Goal: Task Accomplishment & Management: Manage account settings

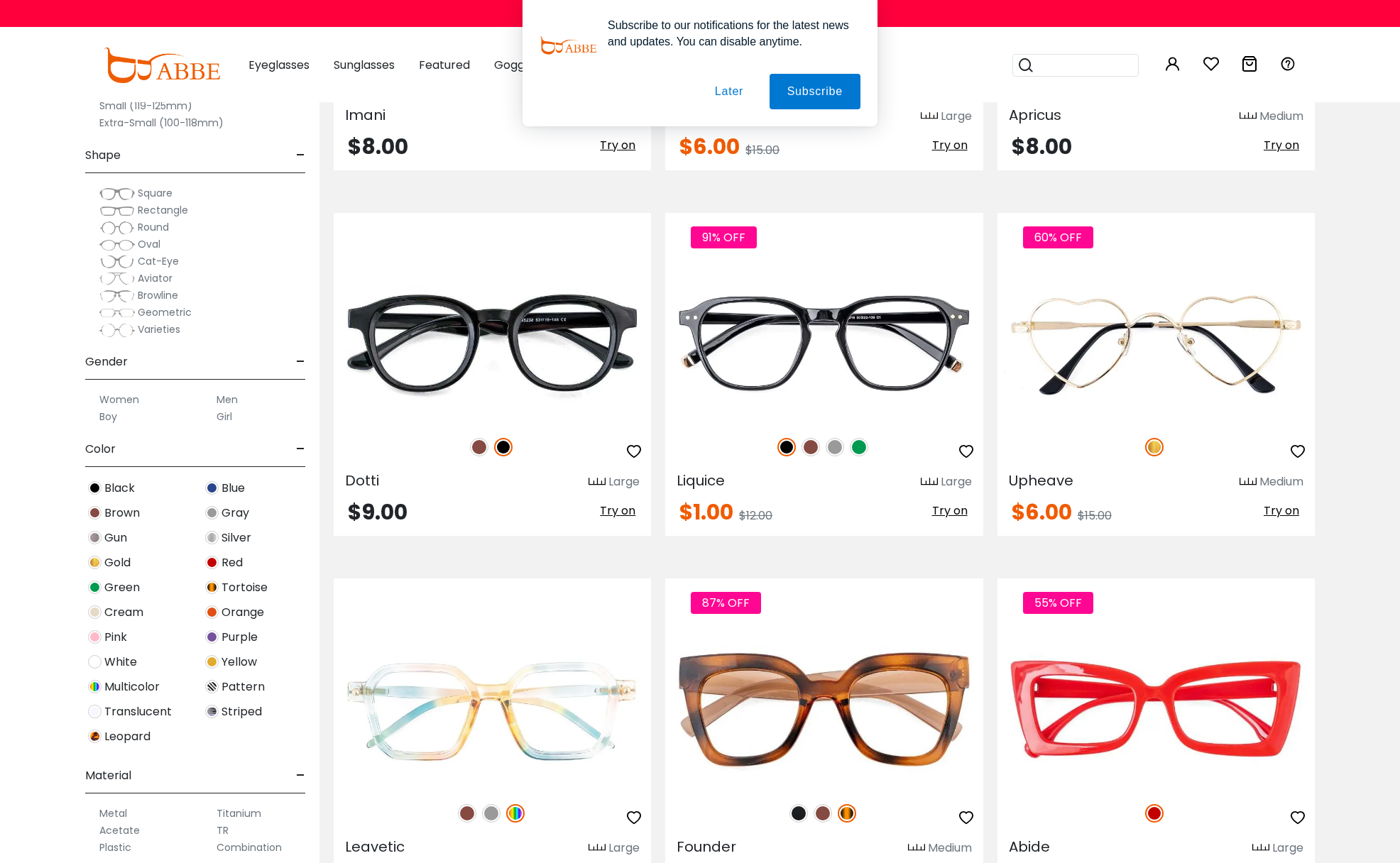
scroll to position [2365, 0]
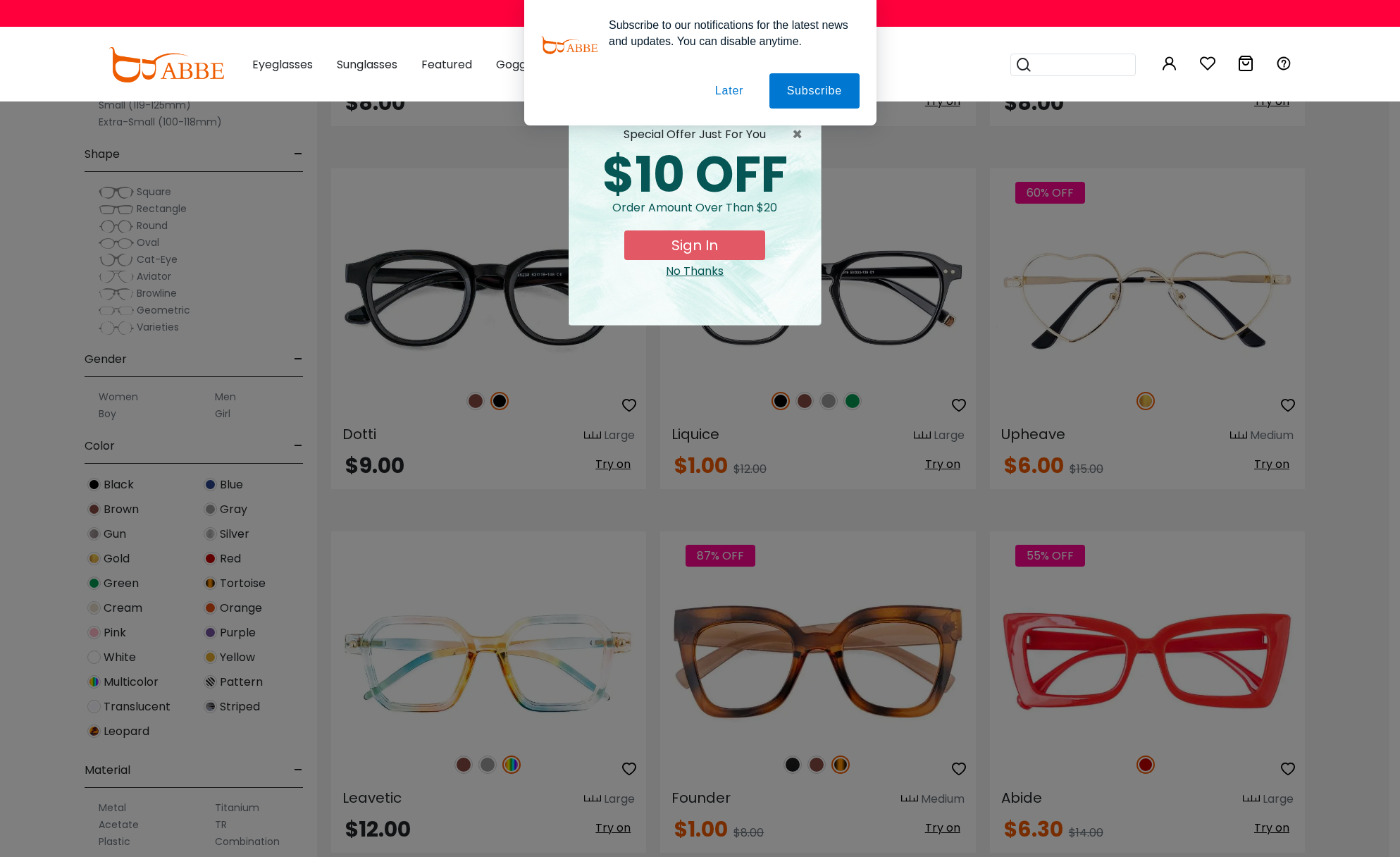
drag, startPoint x: 1396, startPoint y: 73, endPoint x: 1340, endPoint y: 78, distance: 56.2
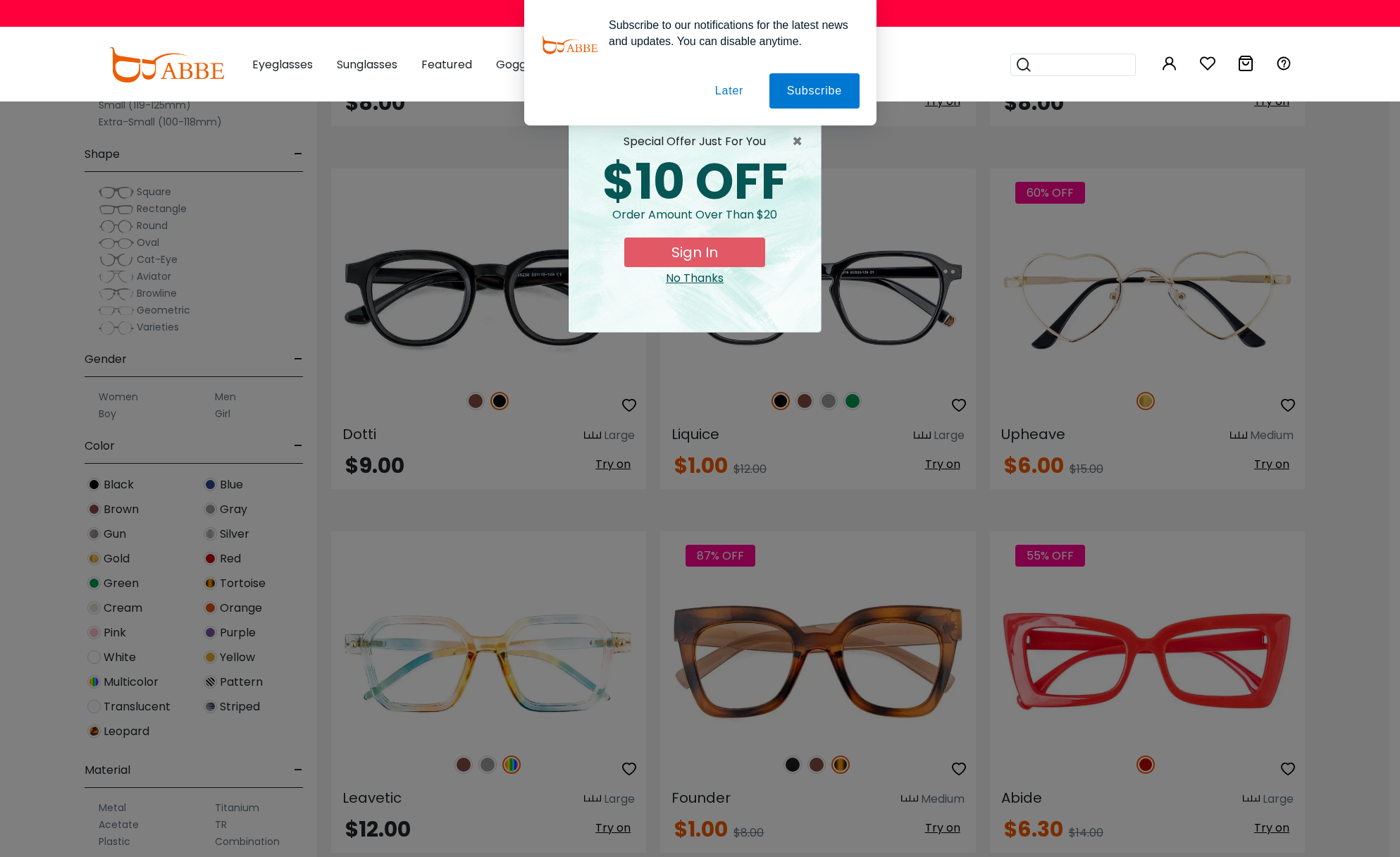
click at [1118, 66] on div "Subscribe to our notifications for the latest news and updates. You can disable…" at bounding box center [700, 62] width 1400 height 125
click at [727, 100] on button "Later" at bounding box center [729, 90] width 63 height 35
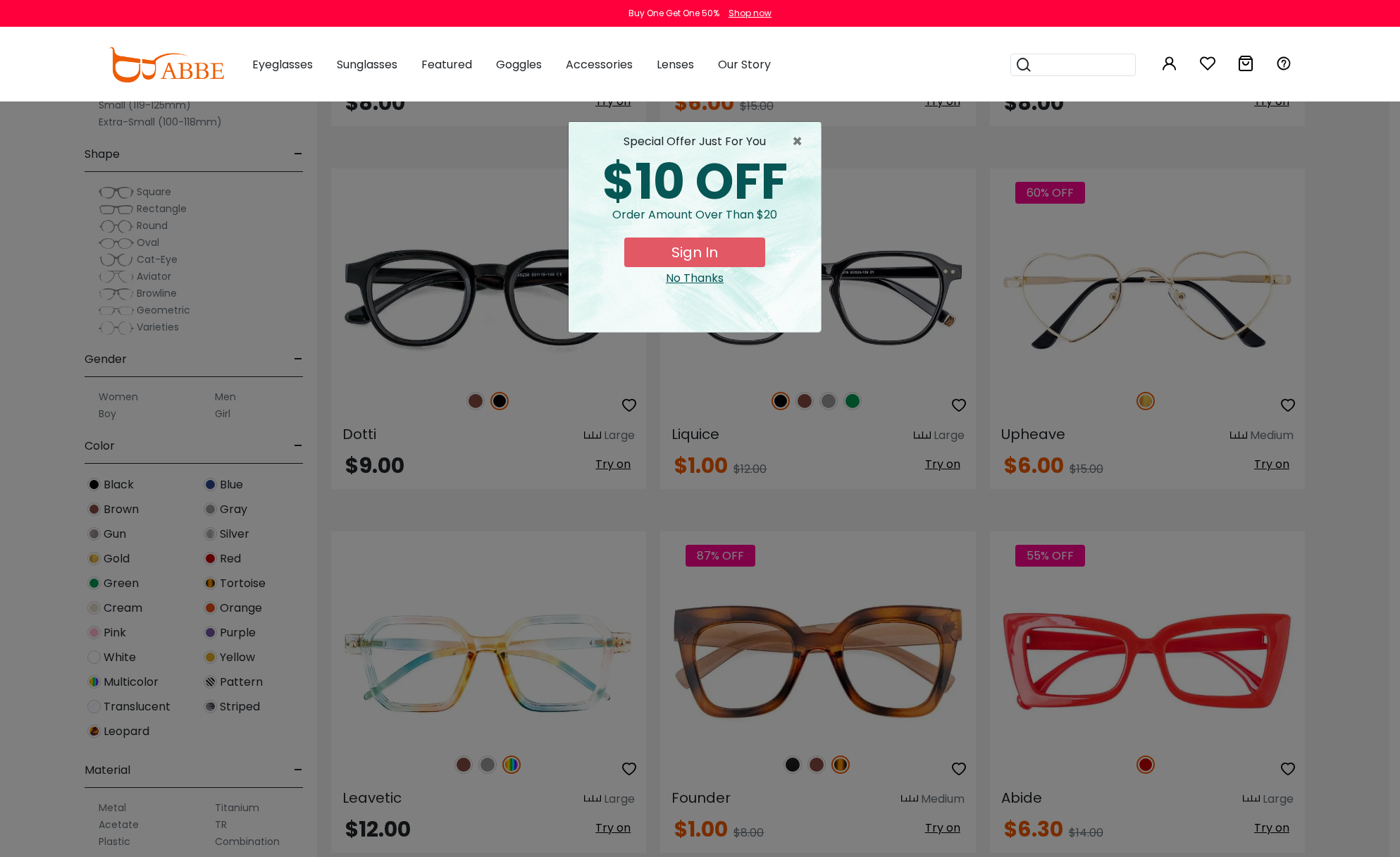
drag, startPoint x: 1016, startPoint y: 69, endPoint x: 1027, endPoint y: 67, distance: 11.2
click at [1024, 68] on icon at bounding box center [1024, 64] width 17 height 20
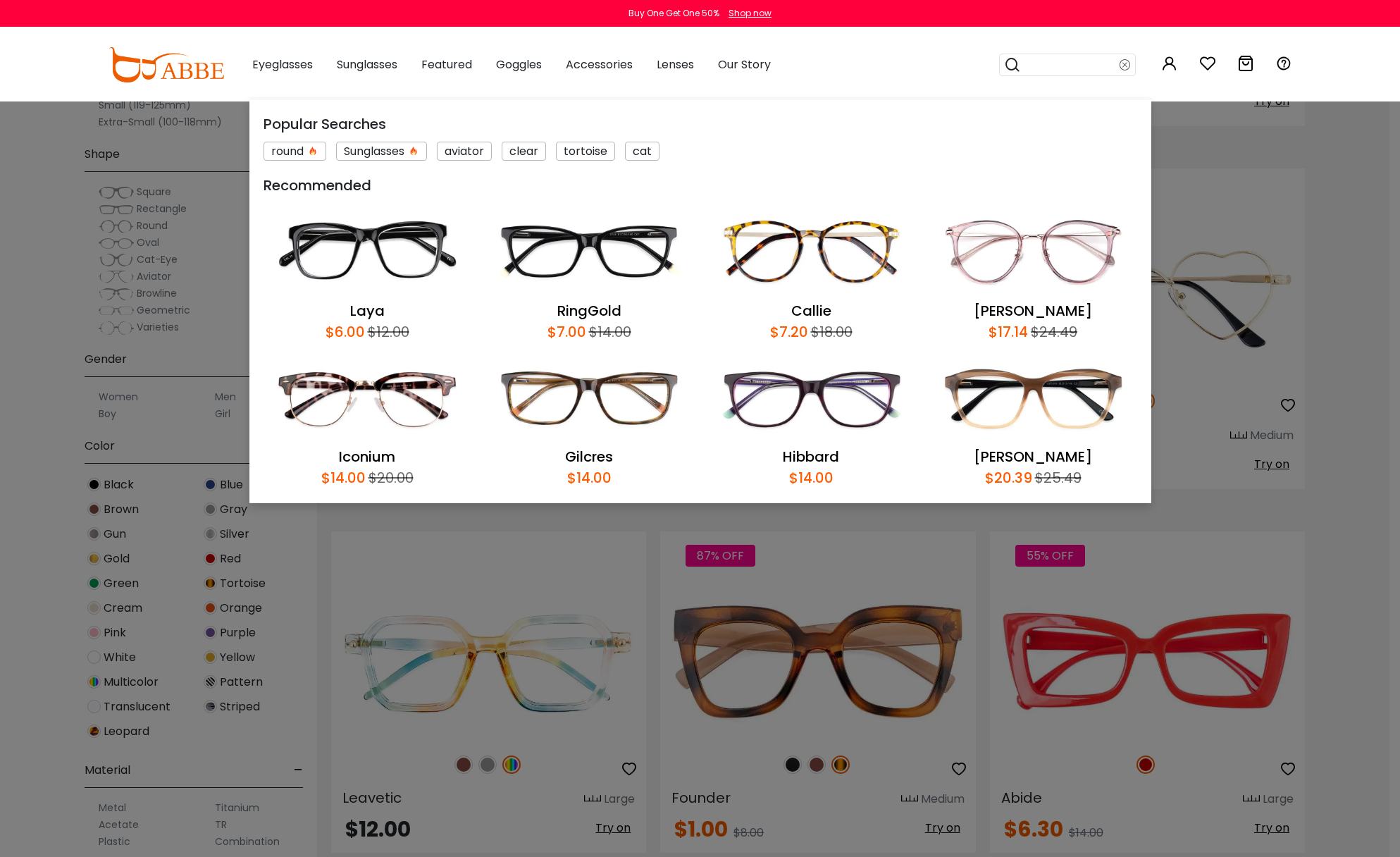
click at [1034, 67] on input "search" at bounding box center [1071, 65] width 99 height 21
click at [1082, 65] on input "search" at bounding box center [1071, 65] width 99 height 21
click at [1083, 64] on input "search" at bounding box center [1071, 65] width 99 height 21
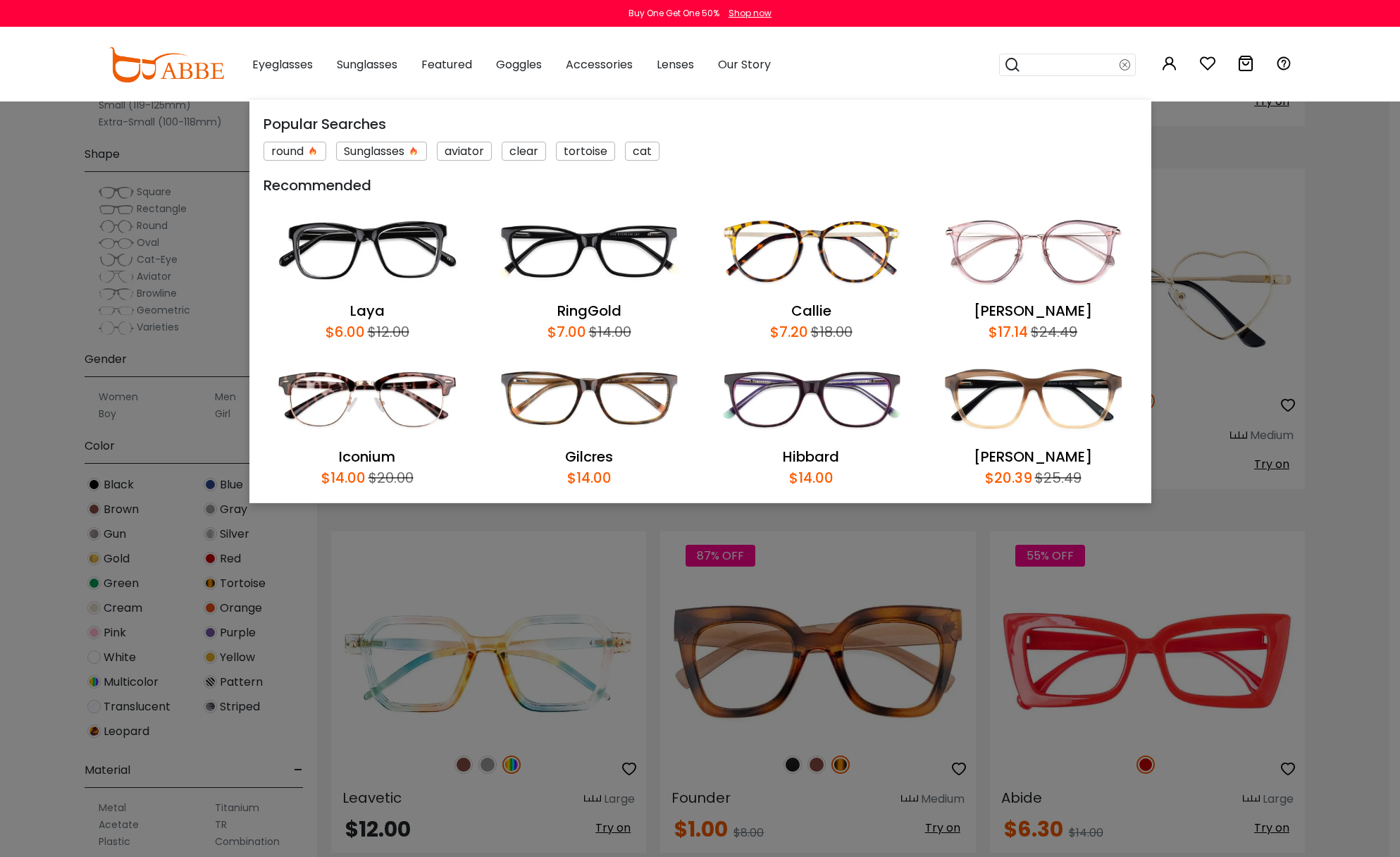
click at [1083, 64] on input "search" at bounding box center [1071, 65] width 99 height 21
click at [1046, 64] on input "search" at bounding box center [1071, 65] width 99 height 21
click at [1068, 61] on input "search" at bounding box center [1071, 65] width 99 height 21
click at [1012, 73] on icon at bounding box center [1013, 64] width 17 height 20
click at [1096, 43] on div "Popular Searches round Sunglasses aviator clear tortoise cat Recommended Laya $…" at bounding box center [1069, 65] width 141 height 73
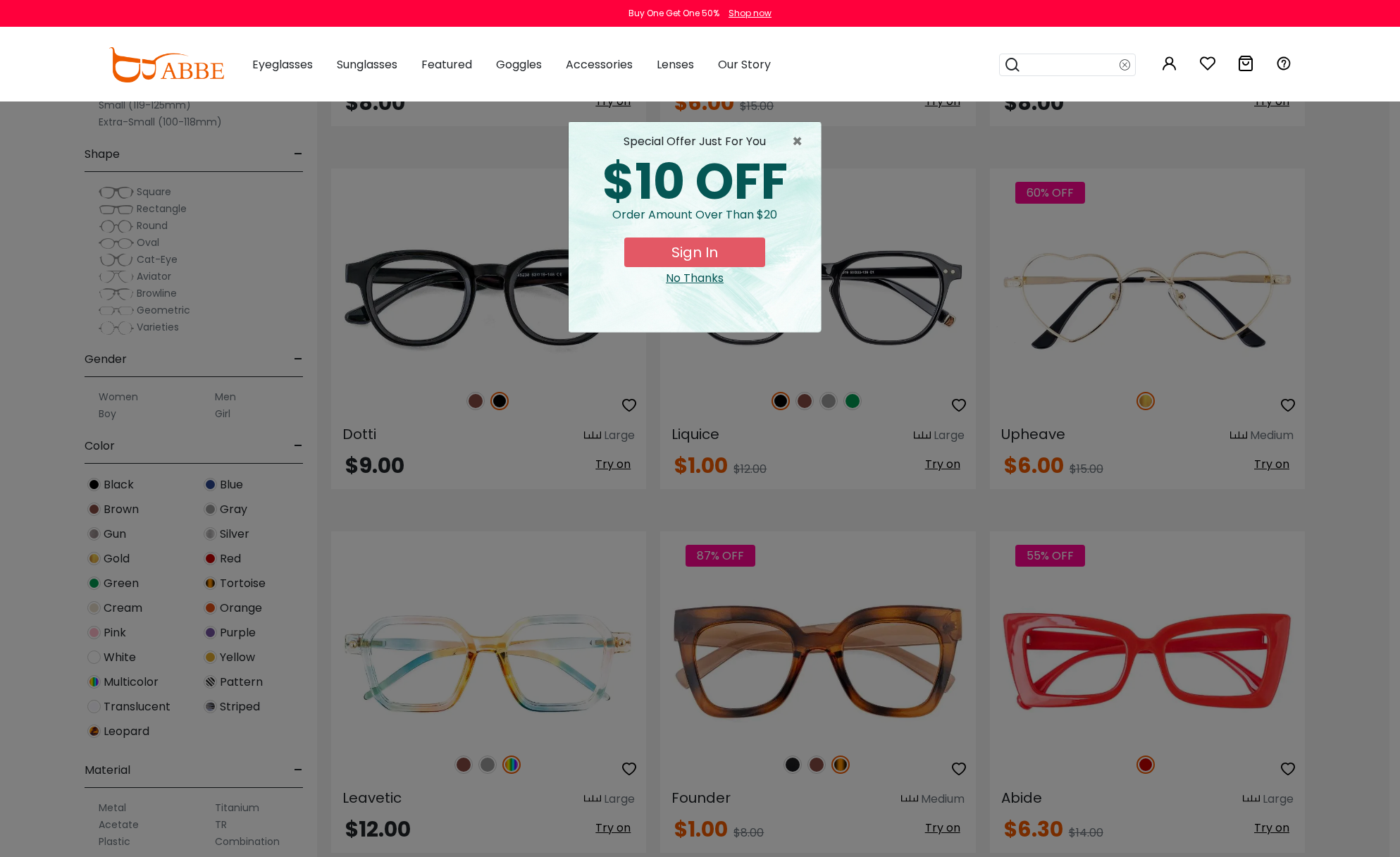
click at [1378, 160] on div "× special offer just for you $10 OFF Order amount over than $20 Sign In No Than…" at bounding box center [700, 428] width 1400 height 857
click at [793, 134] on span "×" at bounding box center [800, 142] width 18 height 17
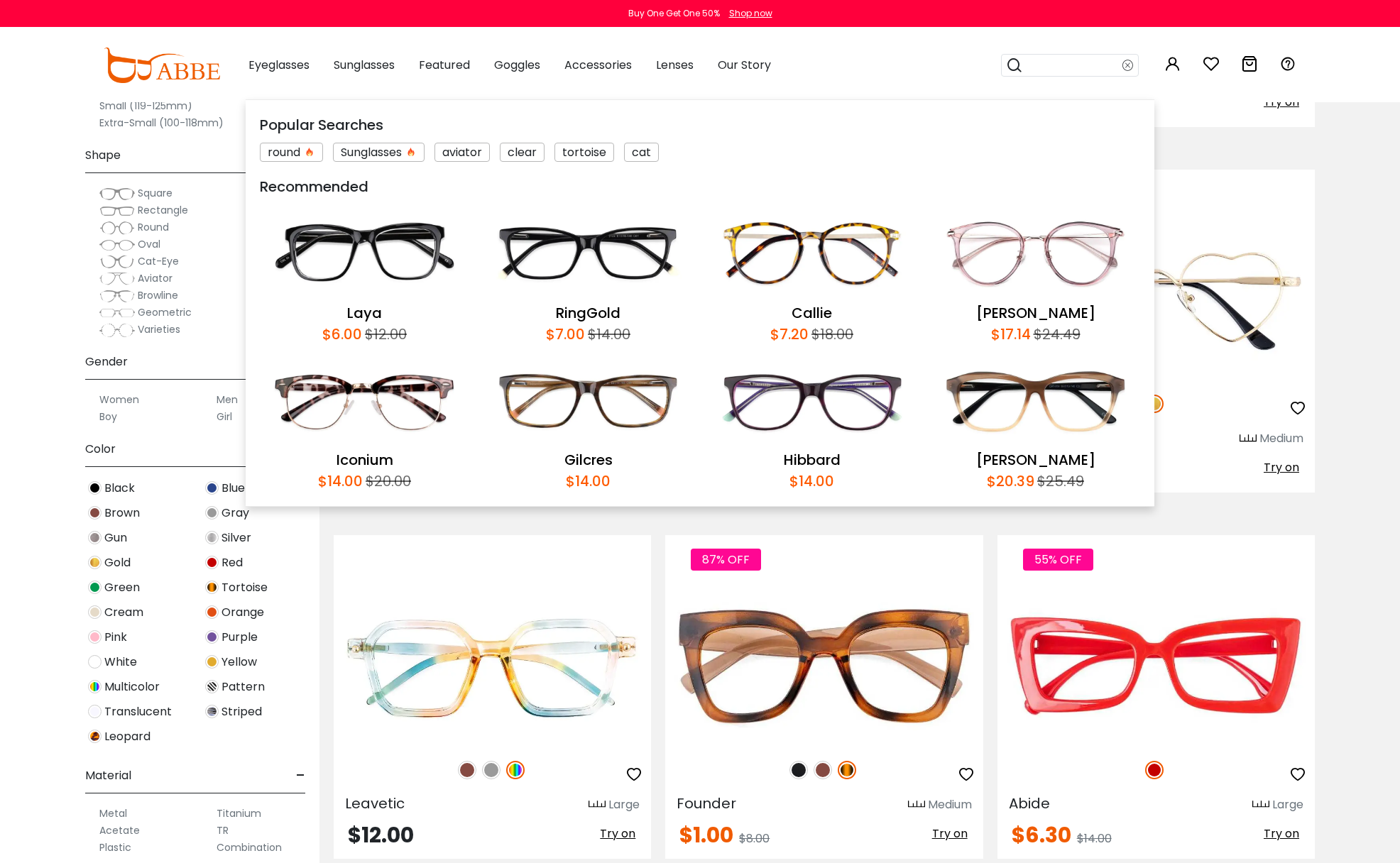
click at [1065, 66] on input "search" at bounding box center [1073, 65] width 100 height 21
type input "*****"
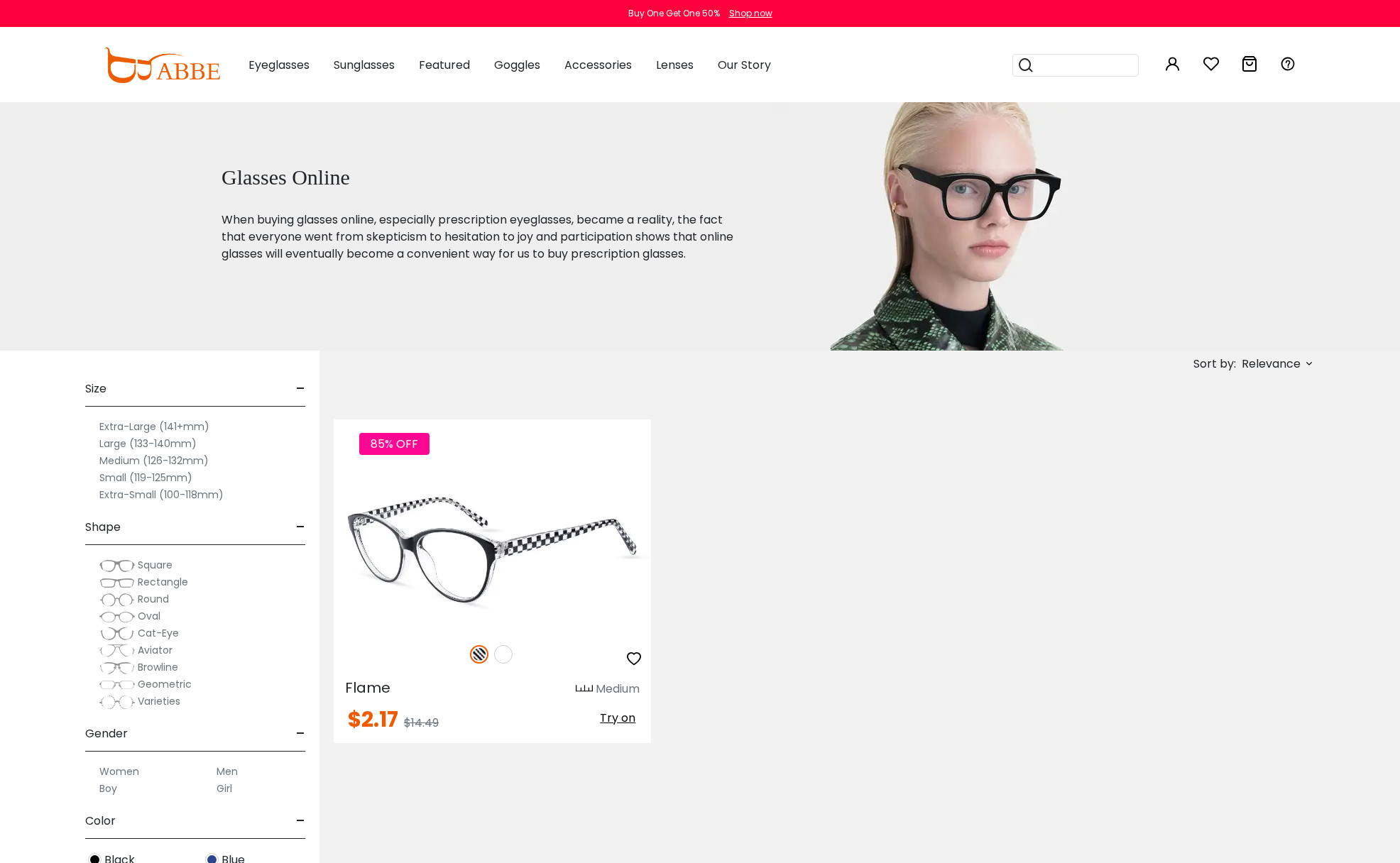
click at [507, 652] on img at bounding box center [503, 654] width 18 height 18
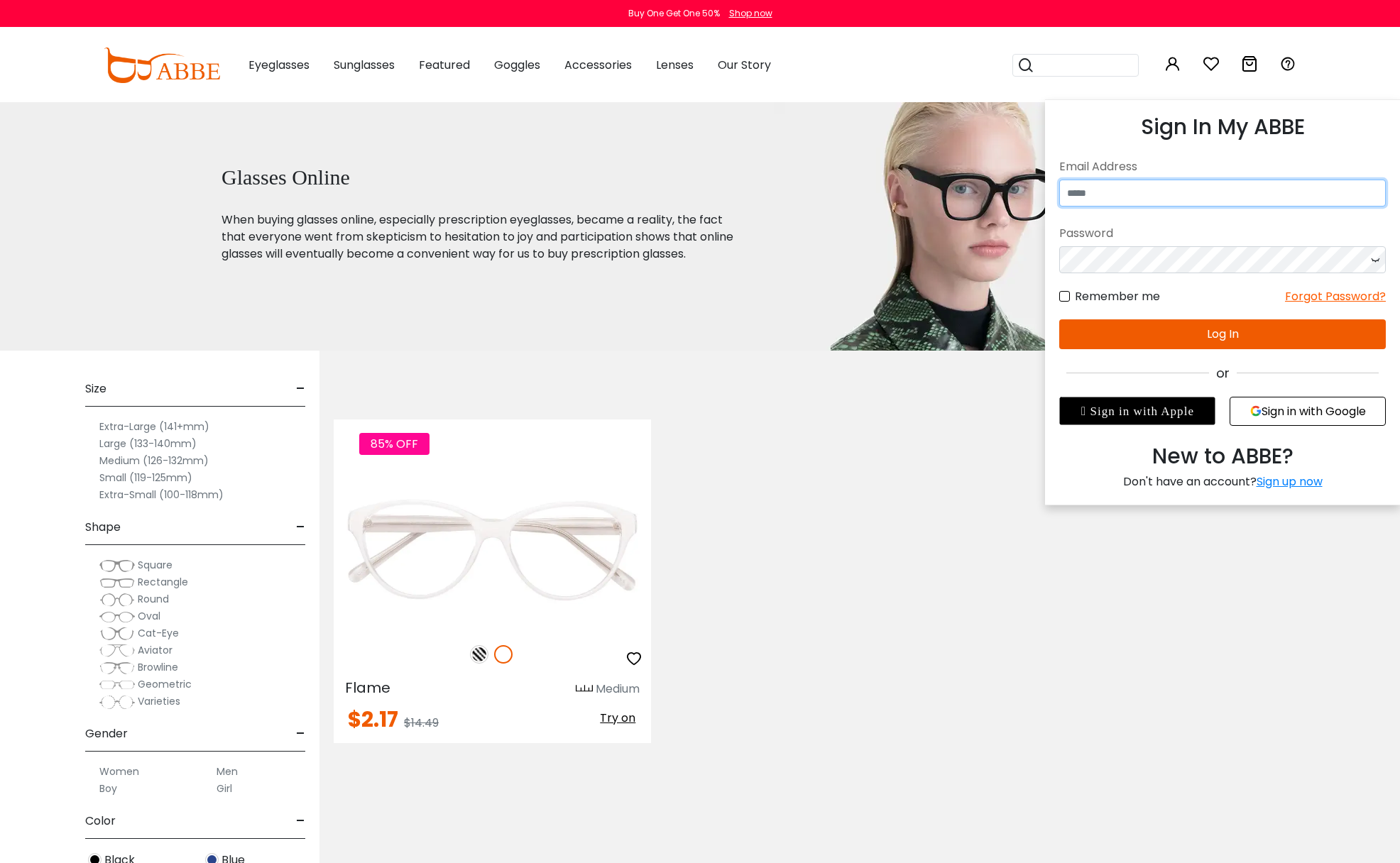
click at [1144, 198] on input "email" at bounding box center [1223, 193] width 327 height 27
click at [1162, 197] on input "**********" at bounding box center [1223, 193] width 327 height 27
type input "**********"
click at [1066, 297] on label "Remember me" at bounding box center [1109, 296] width 101 height 18
click at [1200, 340] on button "Log In" at bounding box center [1223, 334] width 327 height 30
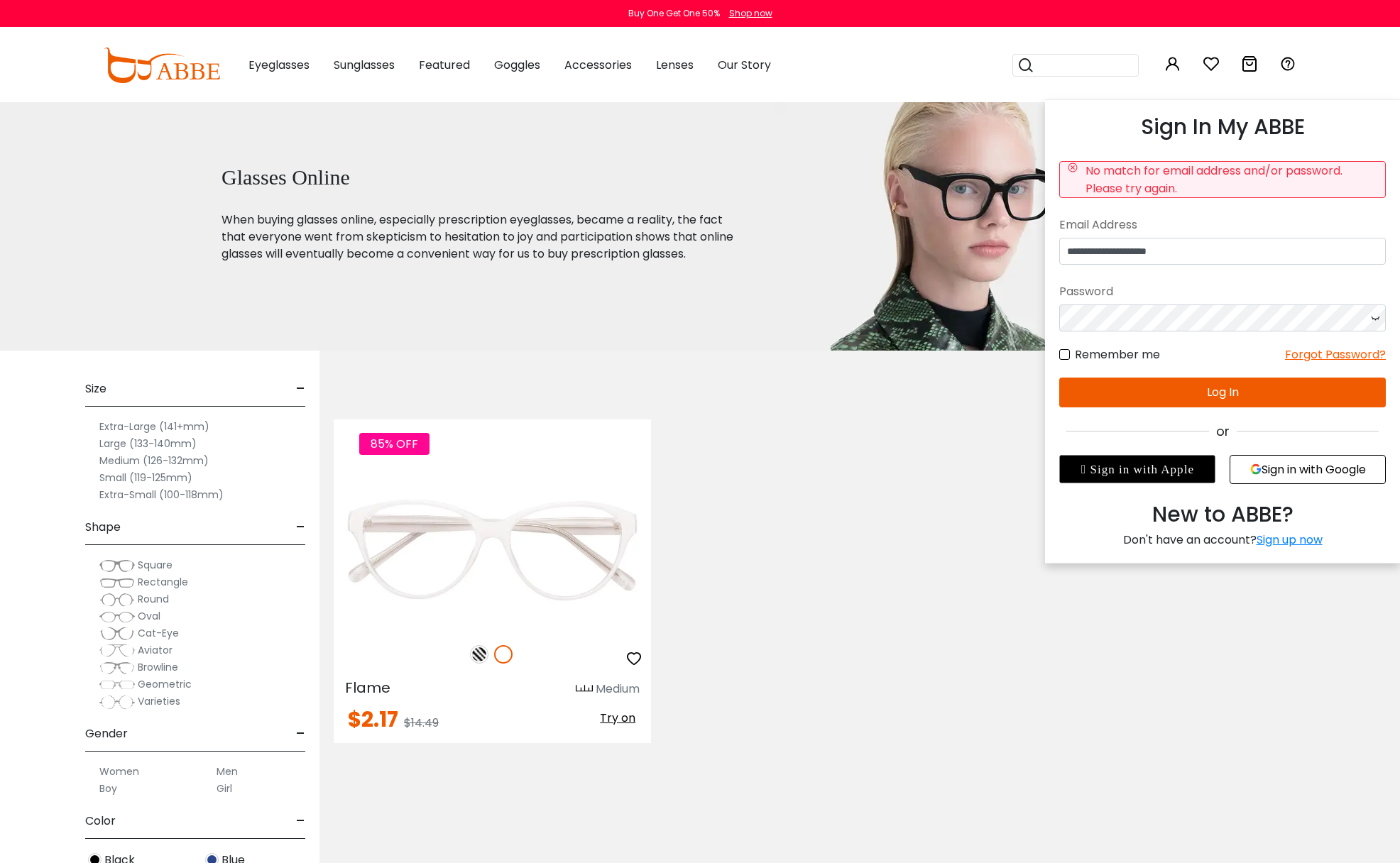
click at [1376, 320] on icon at bounding box center [1375, 317] width 15 height 27
click at [1202, 395] on button "Log In" at bounding box center [1223, 392] width 327 height 30
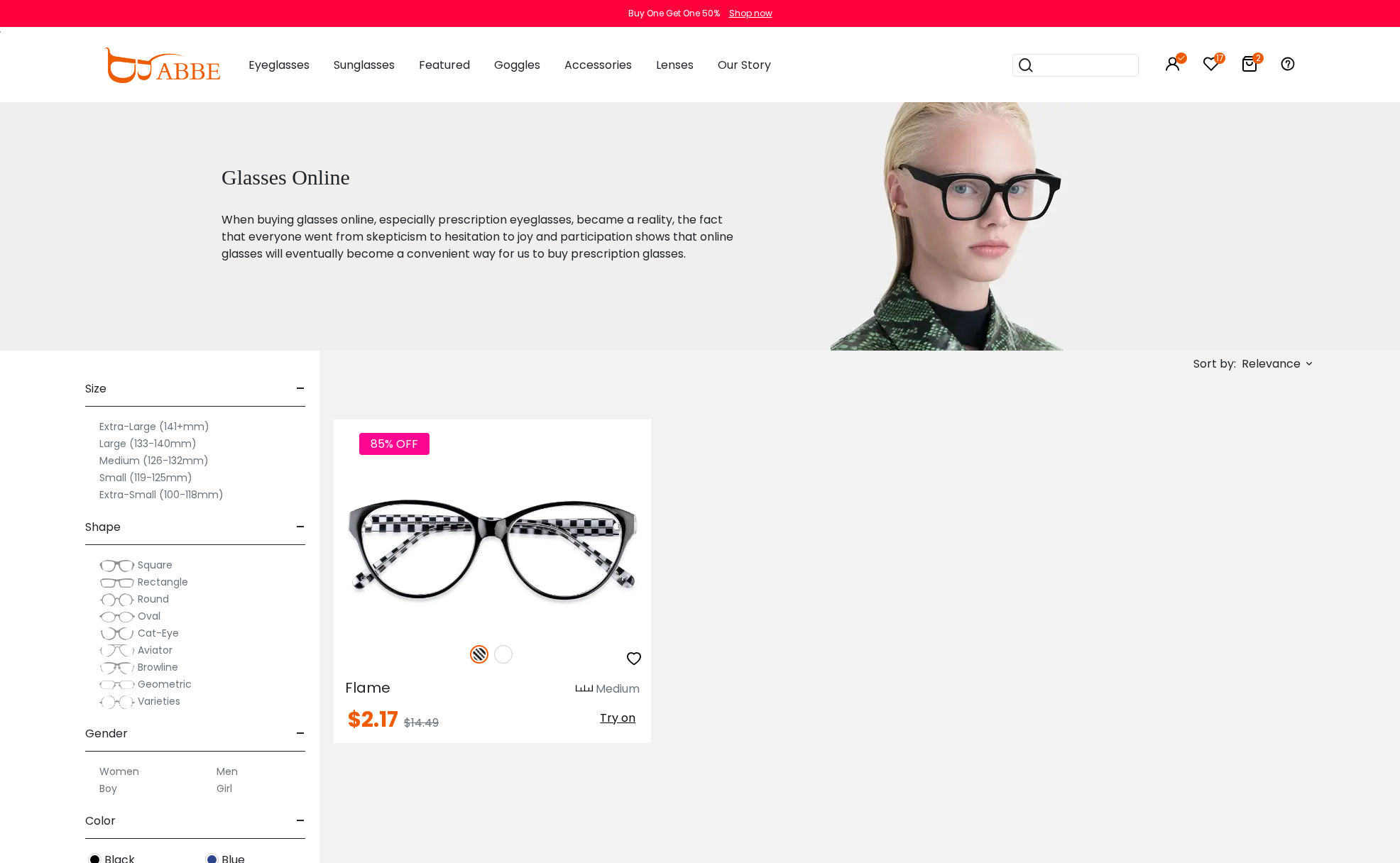
click at [1249, 63] on icon at bounding box center [1250, 64] width 17 height 17
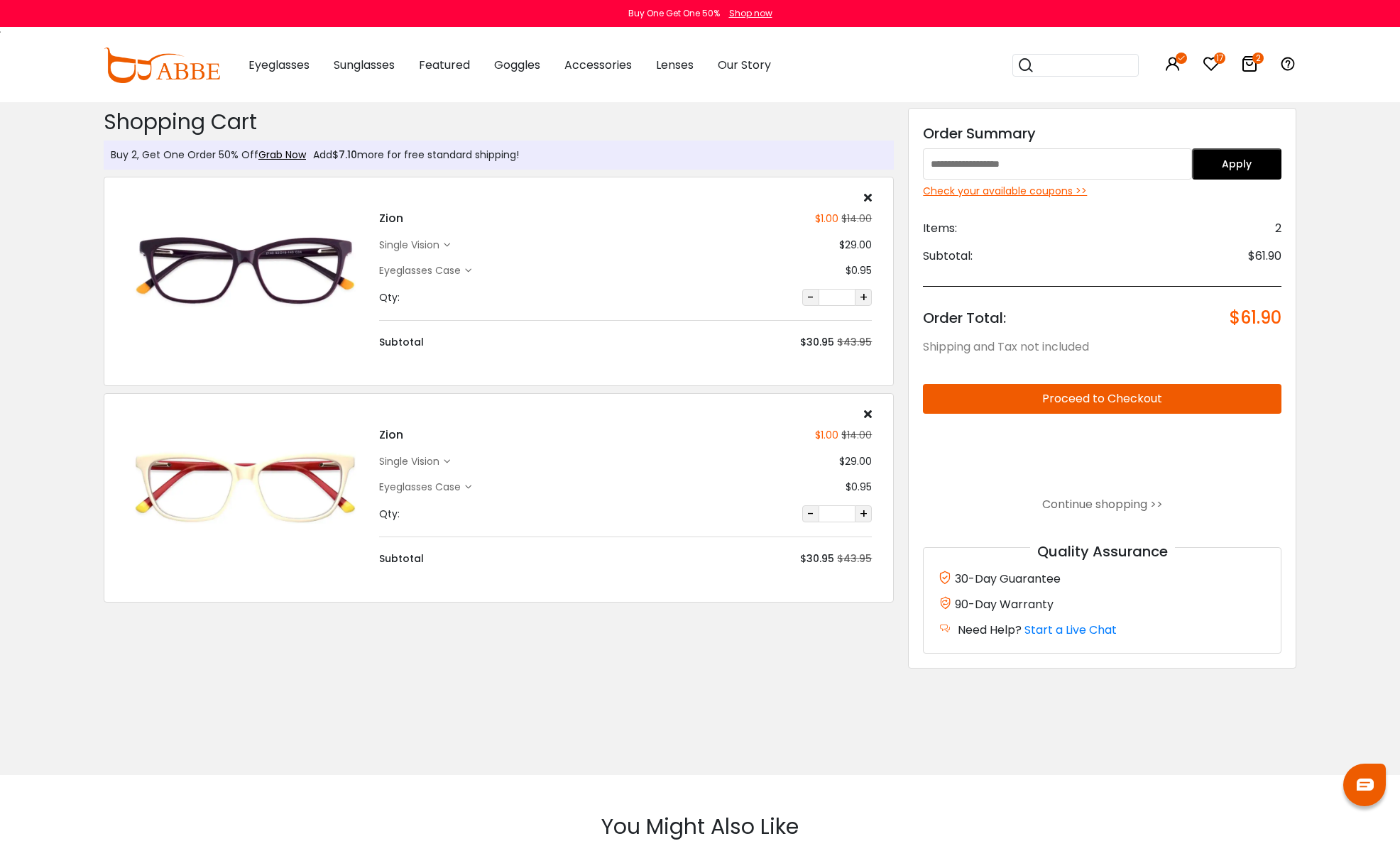
click at [1215, 59] on icon "17" at bounding box center [1219, 58] width 11 height 11
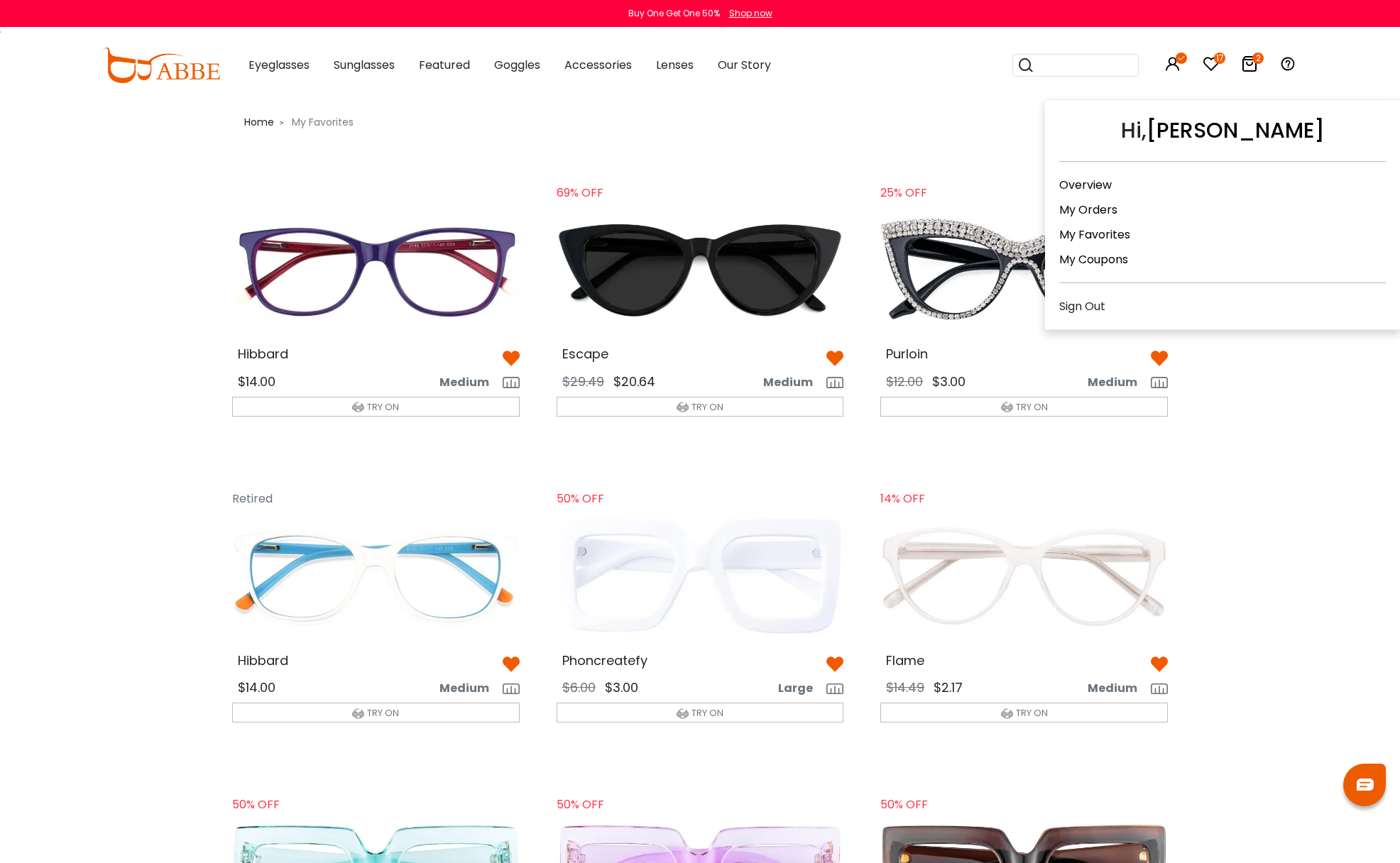
click at [1104, 259] on link "My Coupons" at bounding box center [1094, 259] width 69 height 16
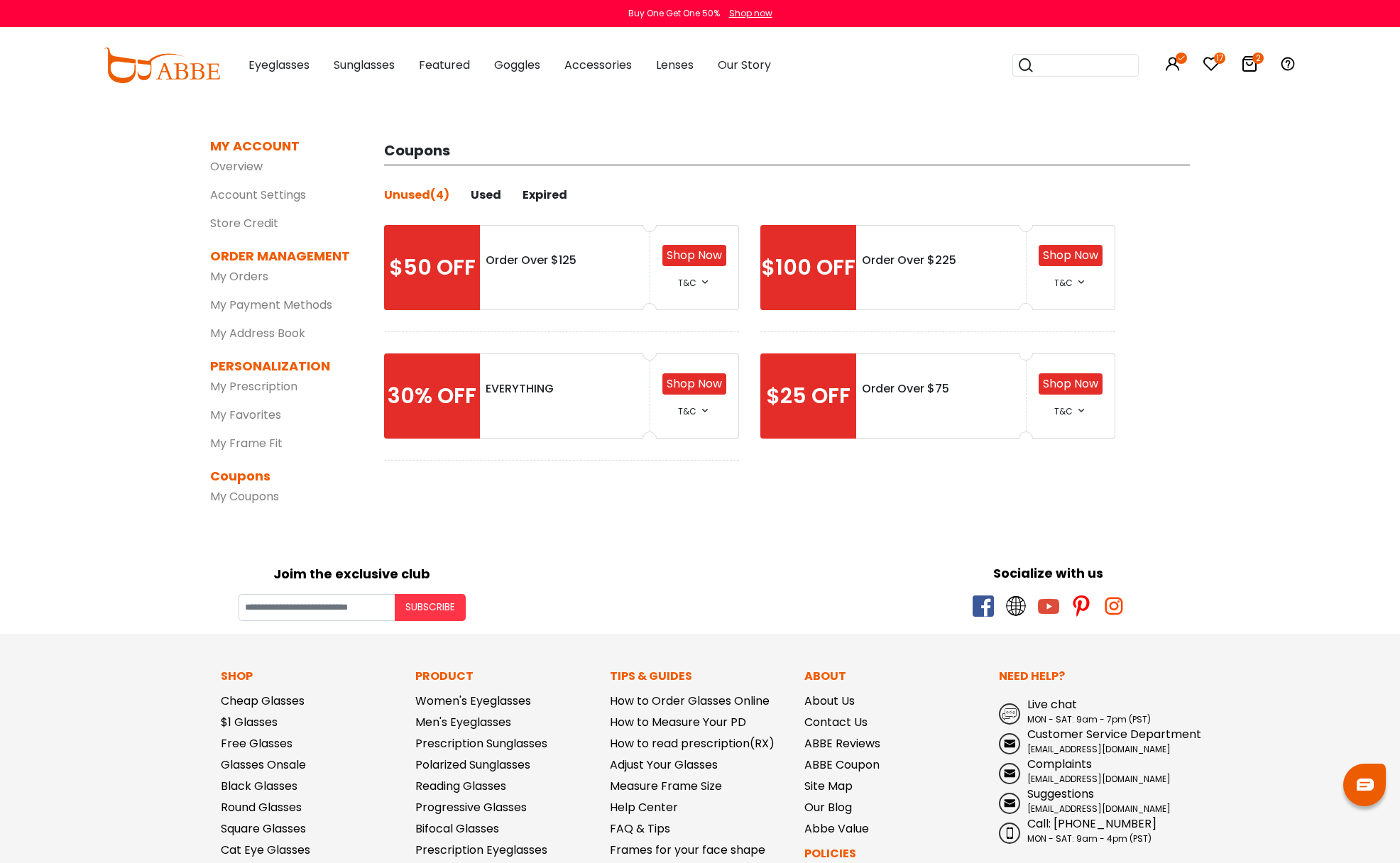
click at [534, 192] on div "Expired" at bounding box center [545, 195] width 45 height 17
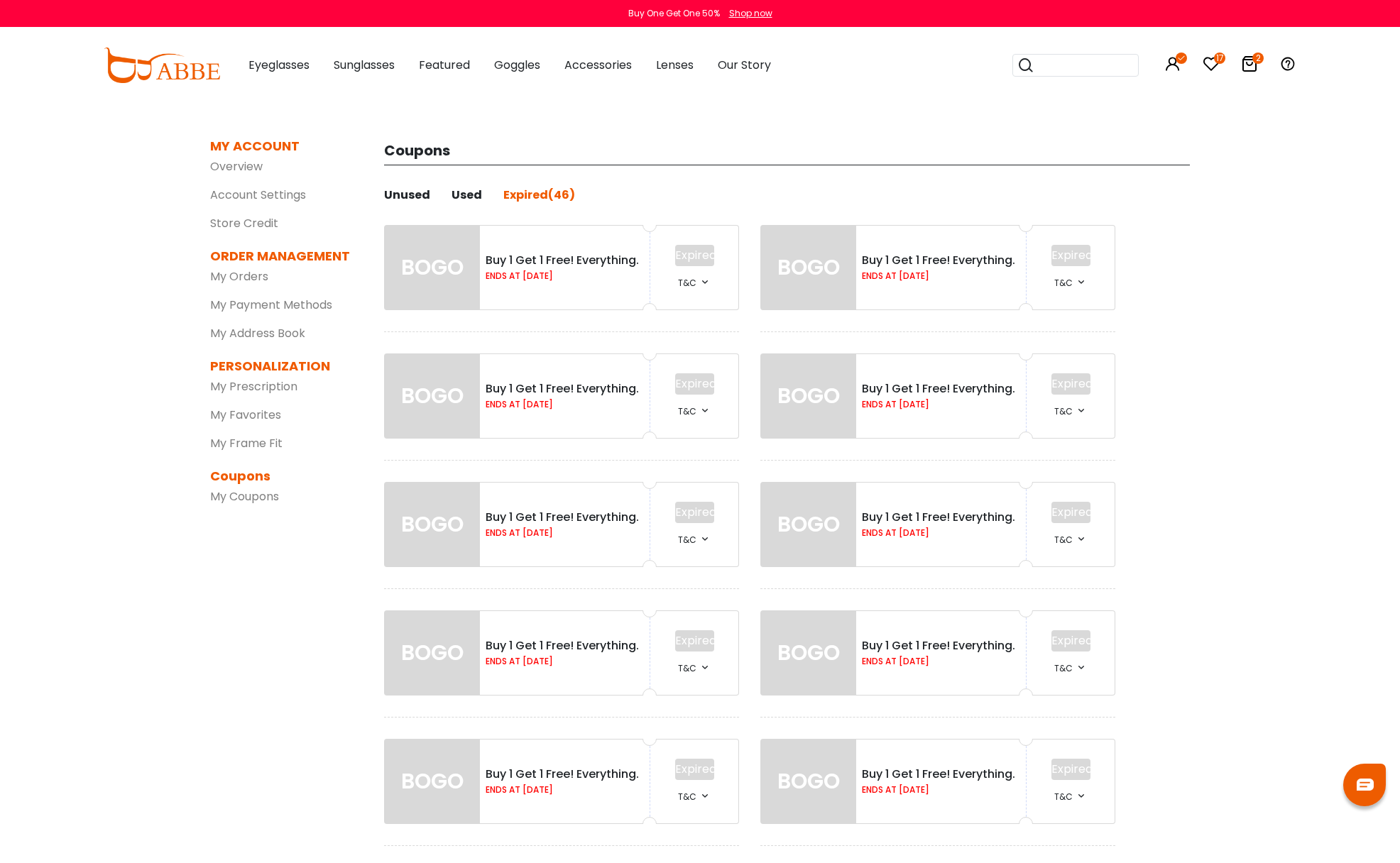
click at [467, 193] on div "Used" at bounding box center [467, 195] width 31 height 17
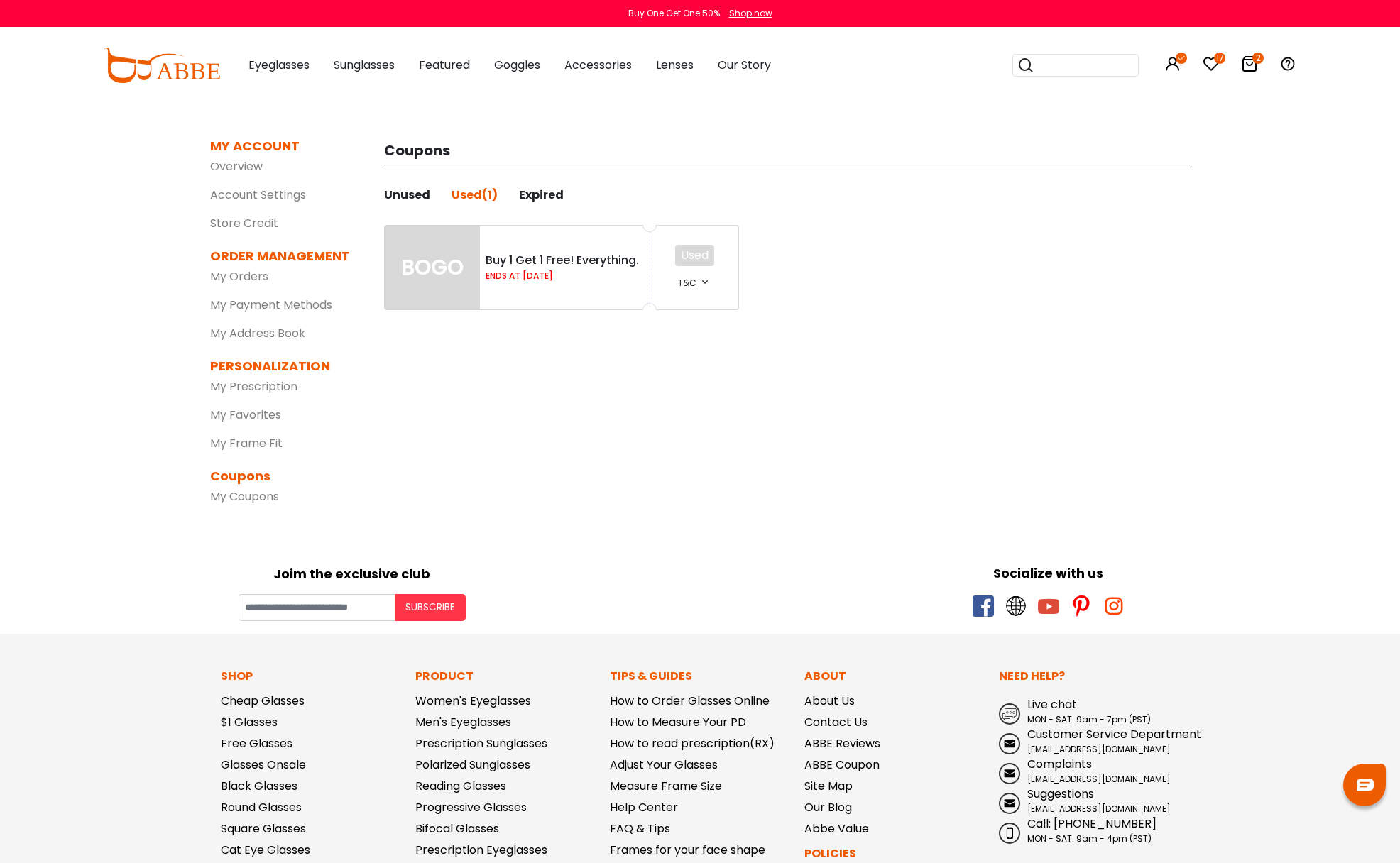
click at [409, 192] on div "Unused" at bounding box center [408, 195] width 46 height 17
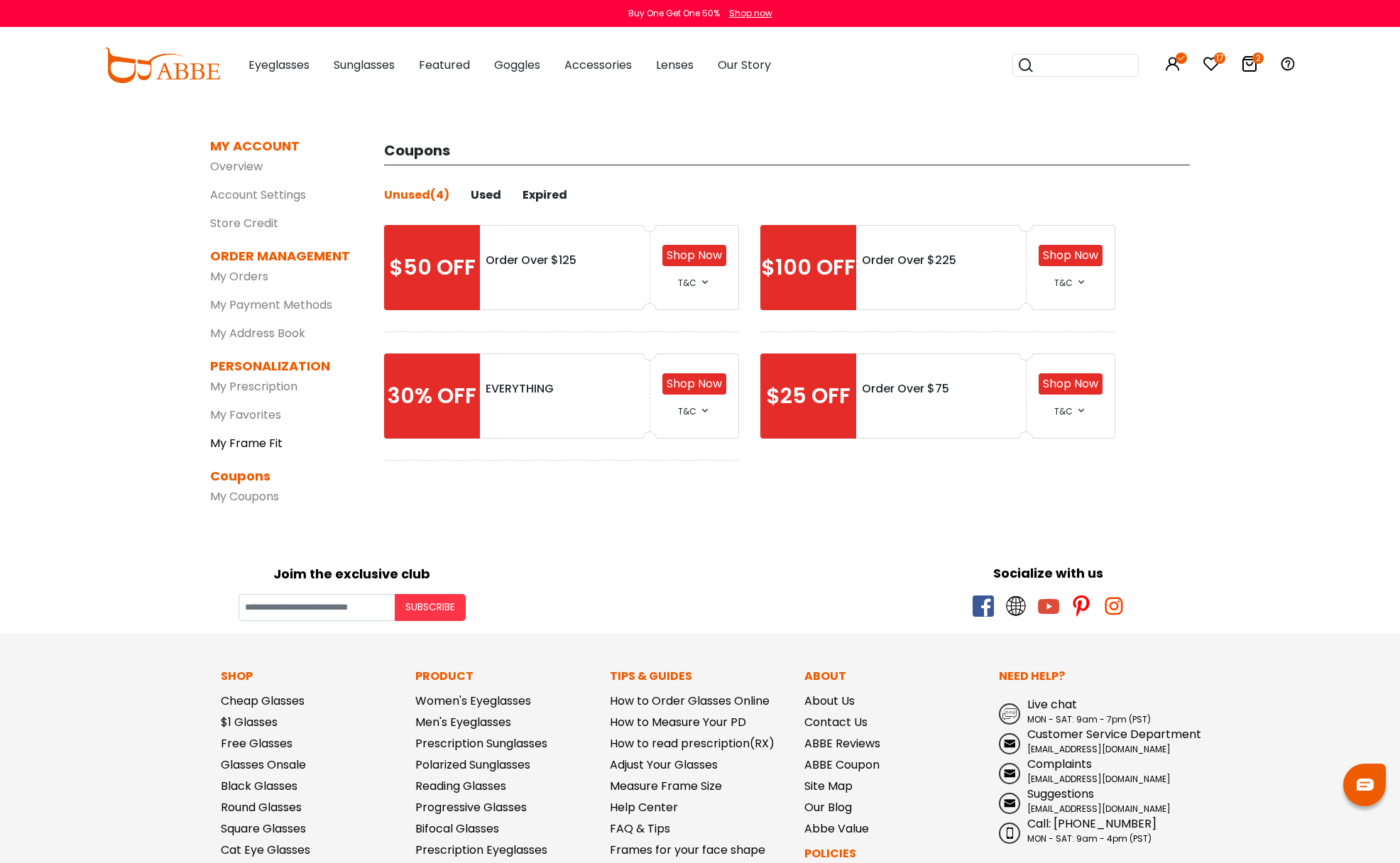
click at [242, 444] on link "My Frame Fit" at bounding box center [246, 443] width 72 height 16
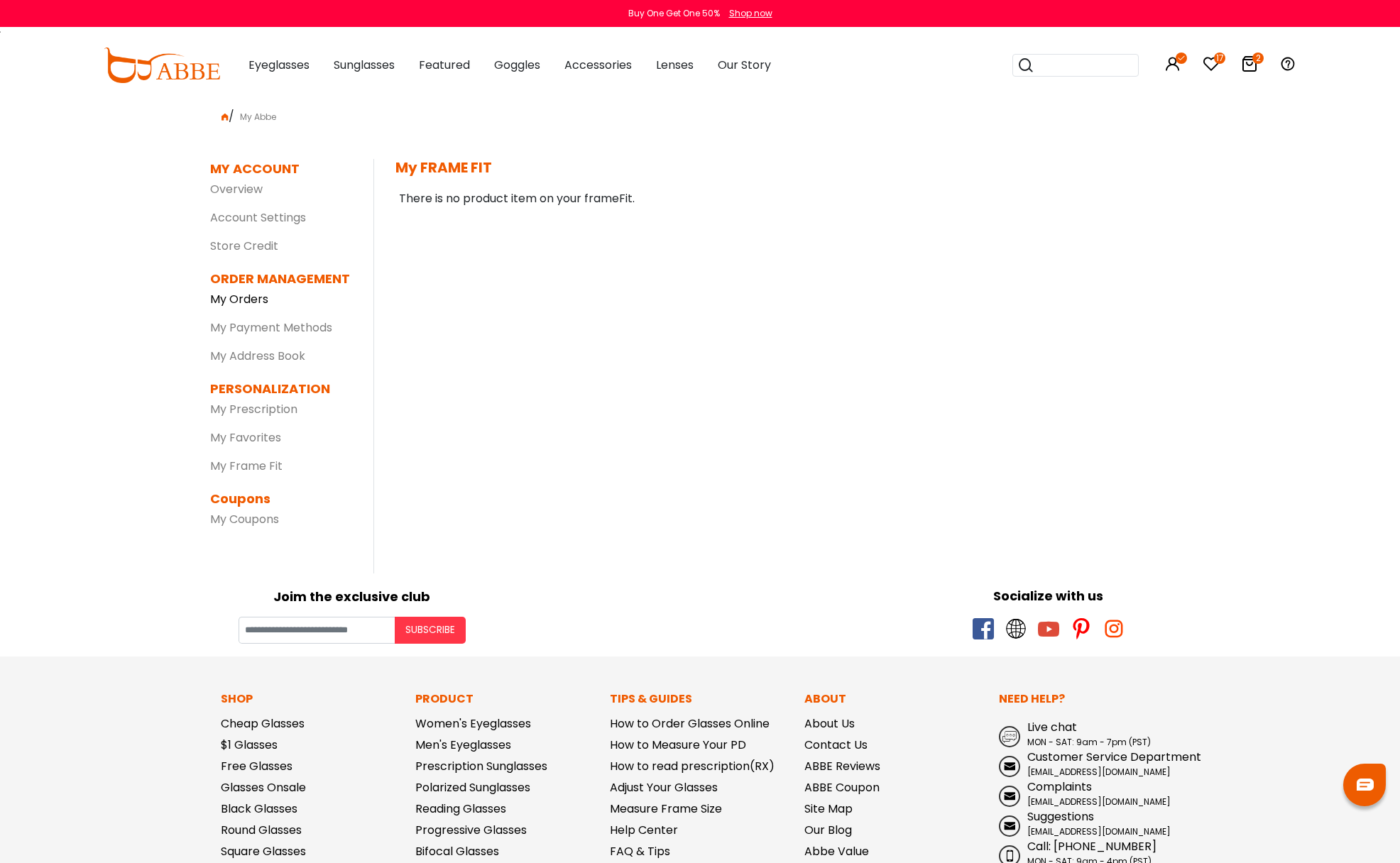
click at [241, 297] on link "My Orders" at bounding box center [239, 299] width 58 height 16
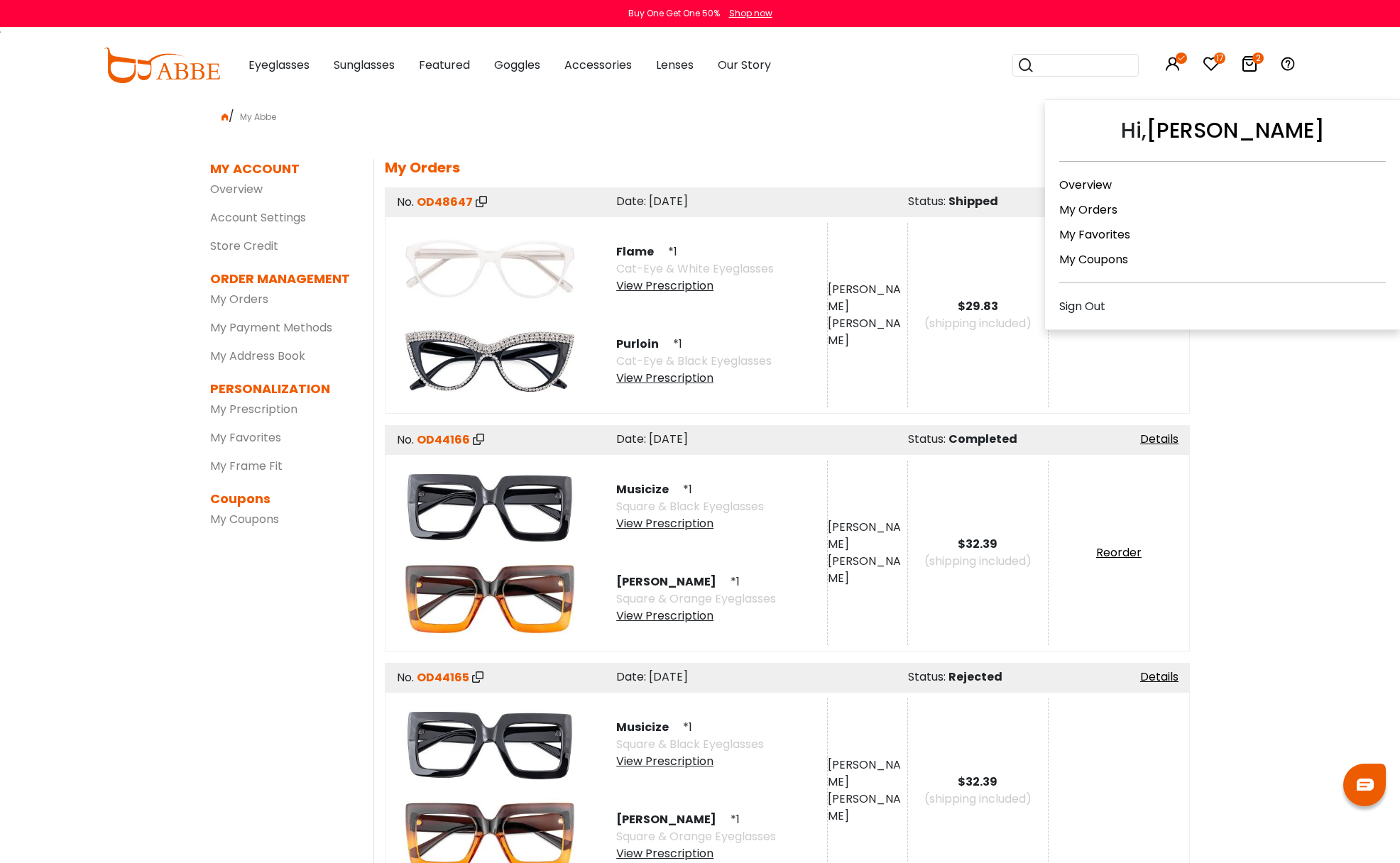
click at [1174, 63] on icon at bounding box center [1173, 64] width 17 height 17
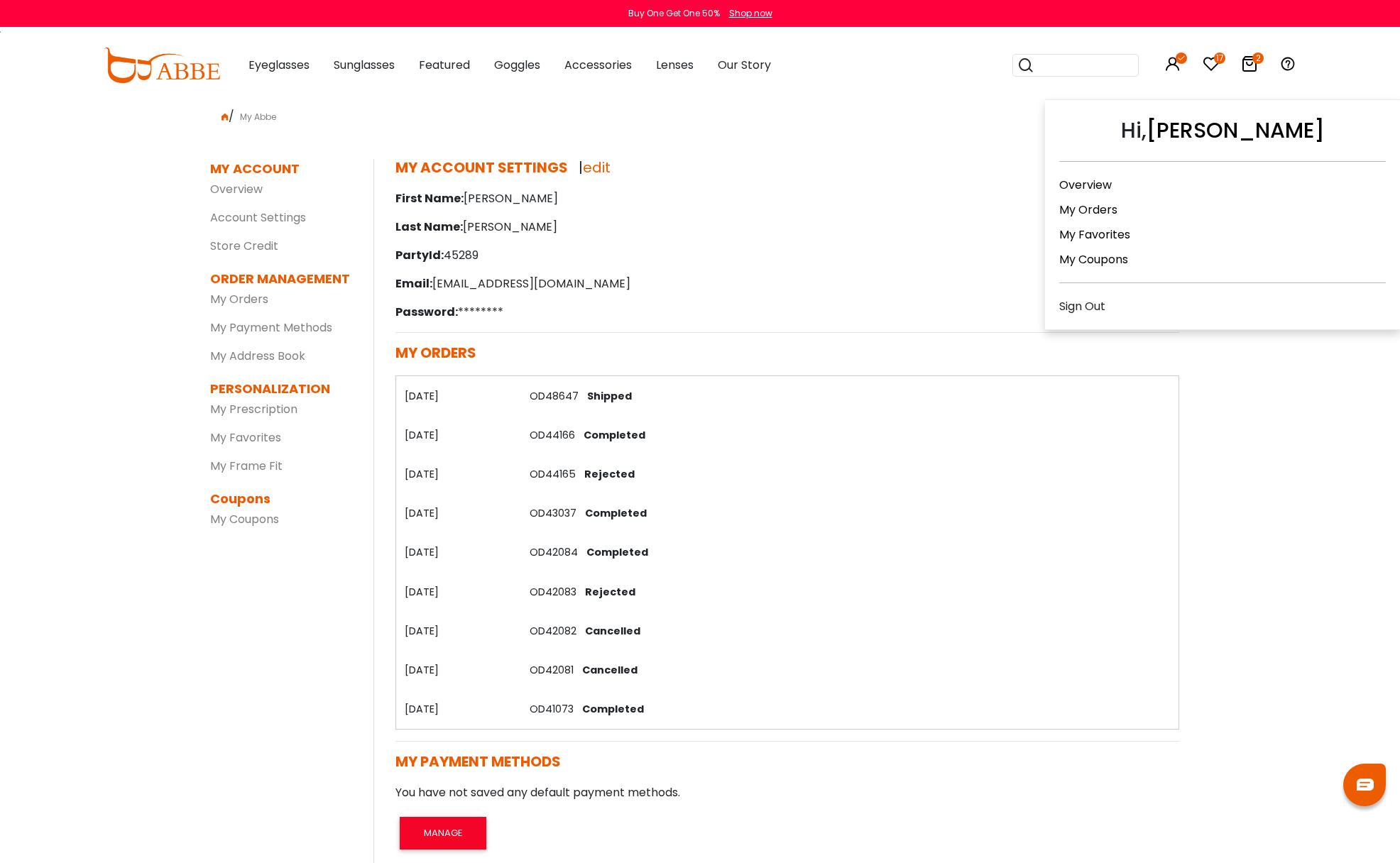
click at [1082, 303] on div "Sign Out" at bounding box center [1223, 306] width 327 height 18
